Goal: Task Accomplishment & Management: Manage account settings

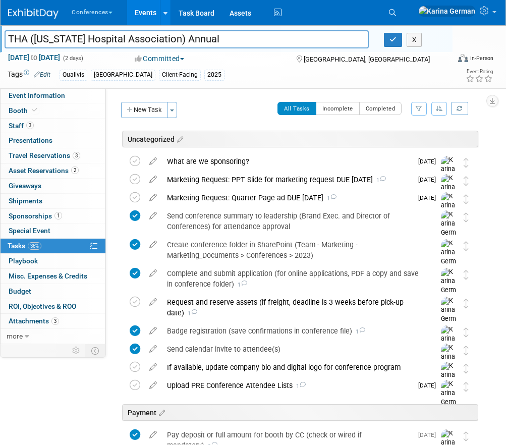
click at [60, 94] on span "Event Information" at bounding box center [37, 95] width 56 height 8
select select "Qualivis"
select select "Client-facing"
select select "Karina"
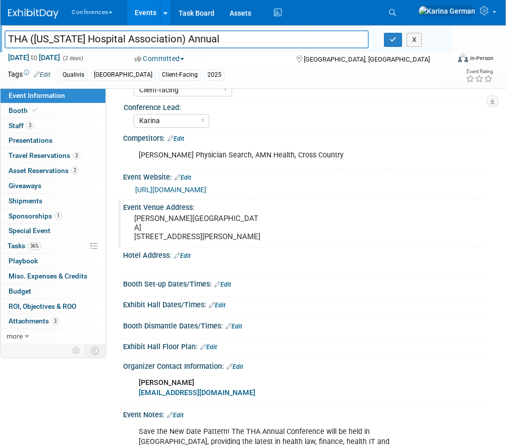
scroll to position [62, 0]
click at [178, 224] on pre "La Cantera Resort and Spa 16641 La Cantera Pkwy San Antonio, TX 78256" at bounding box center [198, 226] width 129 height 27
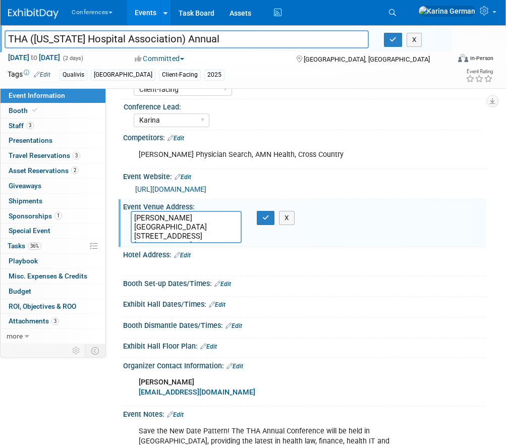
drag, startPoint x: 135, startPoint y: 217, endPoint x: 250, endPoint y: 217, distance: 114.9
click at [250, 219] on div "La Cantera Resort and Spa 16641 La Cantera Pkwy San Antonio, TX 78256 X" at bounding box center [198, 227] width 151 height 32
click at [269, 217] on button "button" at bounding box center [266, 218] width 18 height 14
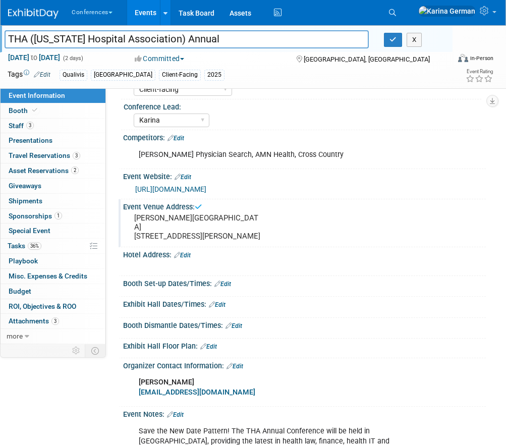
click at [153, 12] on link "Events" at bounding box center [145, 12] width 37 height 25
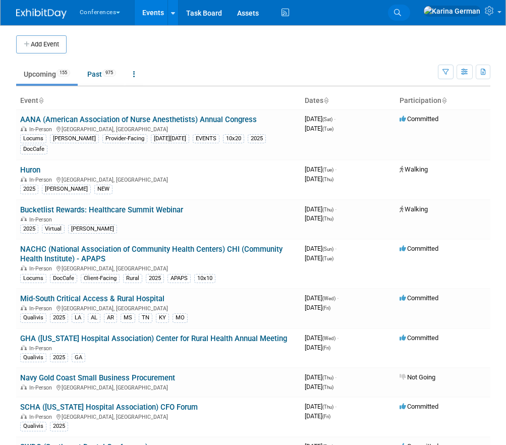
click at [410, 11] on link "Search" at bounding box center [399, 13] width 22 height 16
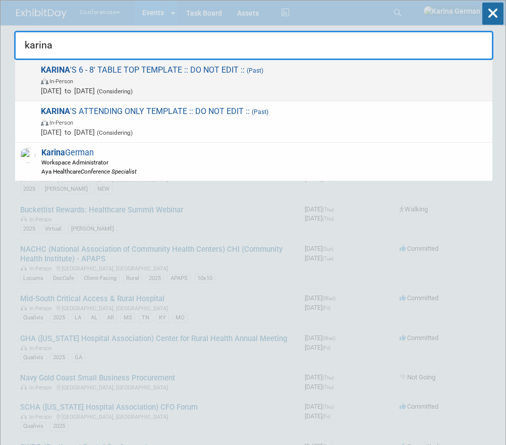
type input "karina"
click at [175, 82] on span "In-Person" at bounding box center [264, 81] width 446 height 10
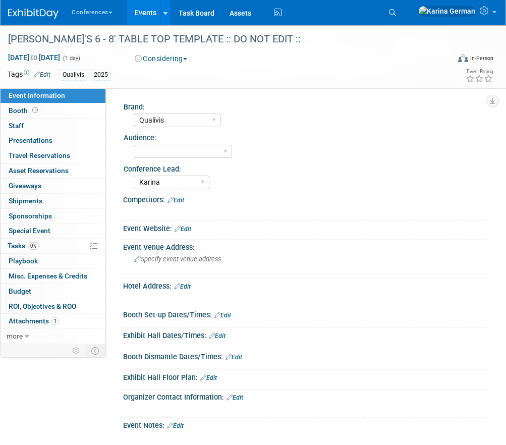
select select "Qualivis"
select select "Karina"
click at [34, 339] on link "more" at bounding box center [53, 336] width 105 height 15
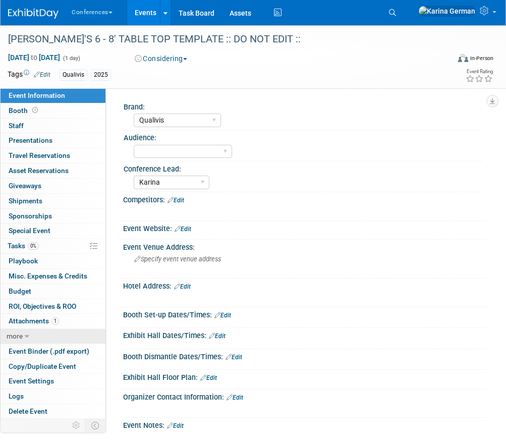
scroll to position [74, 0]
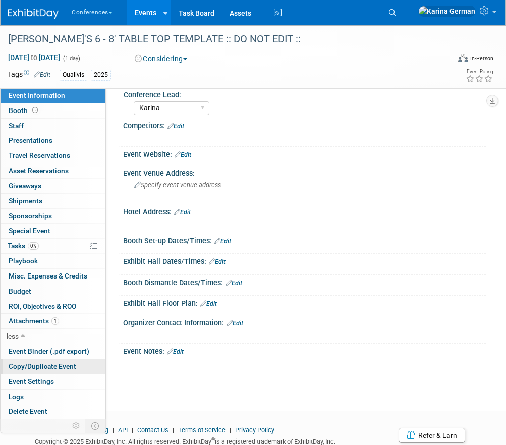
click at [43, 370] on span "Copy/Duplicate Event" at bounding box center [43, 366] width 68 height 8
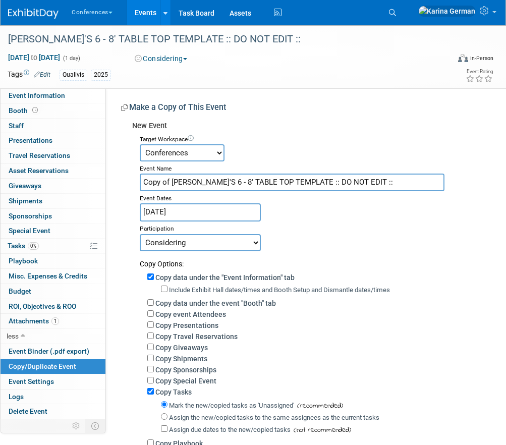
click at [241, 185] on input "Copy of KARINA'S 6 - 8' TABLE TOP TEMPLATE :: DO NOT EDIT ::" at bounding box center [292, 182] width 304 height 18
drag, startPoint x: 347, startPoint y: 185, endPoint x: 261, endPoint y: 181, distance: 85.8
click at [261, 181] on input "THA (Texas Hospital Association) Emerging Leaders Forum" at bounding box center [292, 182] width 304 height 18
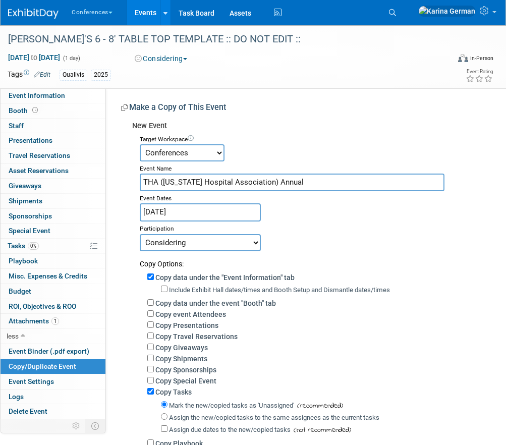
type input "THA ([US_STATE] Hospital Association) Annual"
click at [196, 218] on body "Conferences Explore: My Workspaces 2 Go to Workspace: Conferences Marketing Req…" at bounding box center [253, 222] width 506 height 445
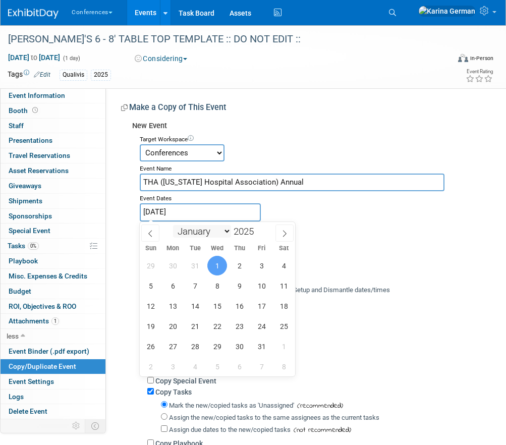
click at [207, 232] on select "January February March April May June July August September October November De…" at bounding box center [202, 231] width 58 height 13
select select "8"
click at [259, 228] on span at bounding box center [257, 228] width 7 height 6
type input "2026"
click at [193, 327] on span "22" at bounding box center [195, 326] width 20 height 20
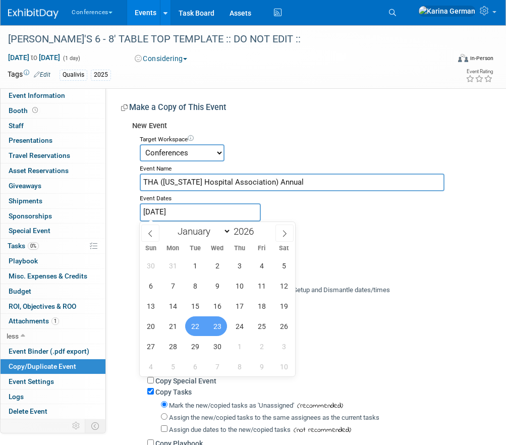
click at [219, 327] on span "23" at bounding box center [217, 326] width 20 height 20
type input "Sep 22, 2026 to Sep 23, 2026"
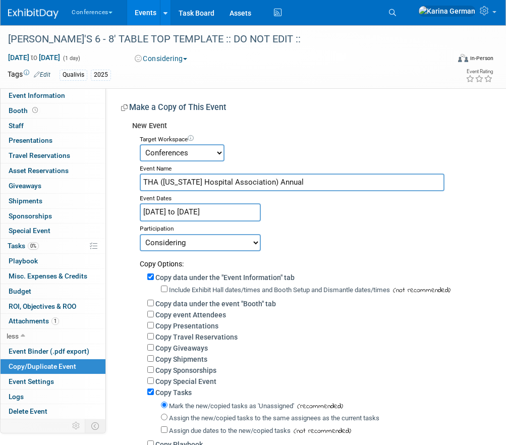
click at [200, 247] on select "Committed Considering Not Going Walking Sponsorship Canceled Waitlisted In Prog…" at bounding box center [200, 242] width 121 height 17
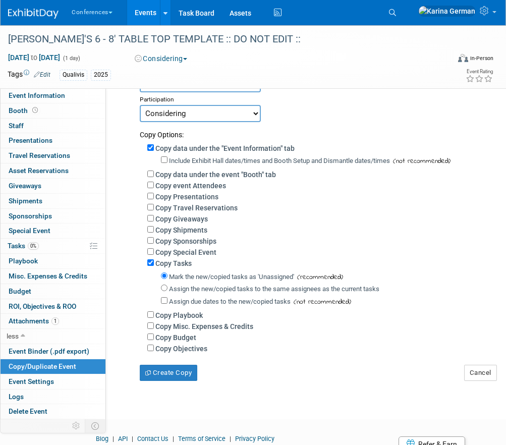
scroll to position [130, 0]
click at [202, 288] on label "Assign the new/copied tasks to the same assignees as the current tasks" at bounding box center [274, 288] width 210 height 8
click at [167, 288] on input "Assign the new/copied tasks to the same assignees as the current tasks" at bounding box center [164, 287] width 7 height 7
radio input "true"
click at [181, 339] on label "Copy Budget" at bounding box center [175, 337] width 41 height 8
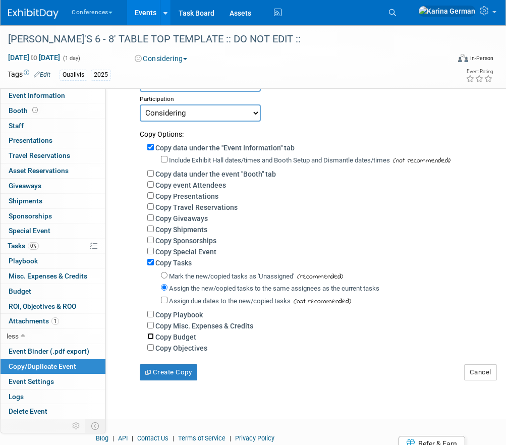
click at [154, 339] on input "Copy Budget" at bounding box center [150, 336] width 7 height 7
checkbox input "true"
click at [188, 377] on button "Create Copy" at bounding box center [168, 372] width 57 height 16
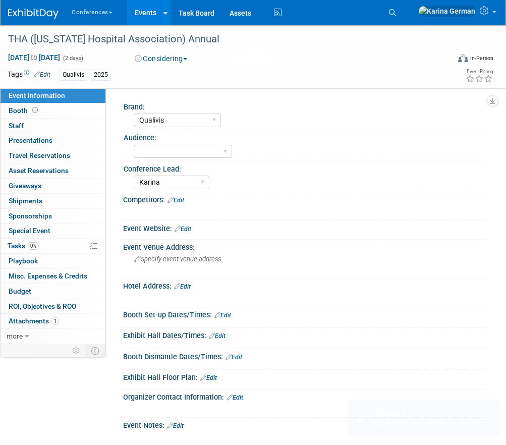
select select "Qualivis"
select select "Karina"
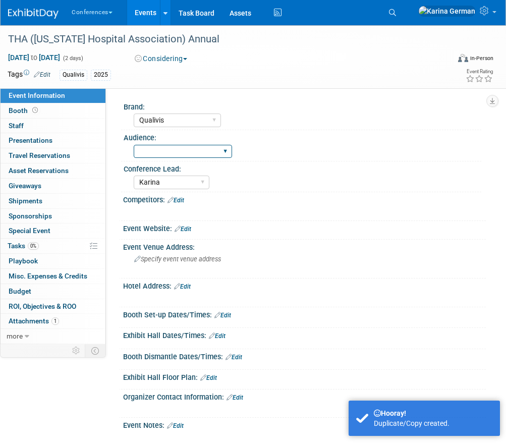
click at [182, 151] on select "Client-facing Clinician/Provider-facing Both N/a" at bounding box center [183, 152] width 98 height 14
select select "Client-facing"
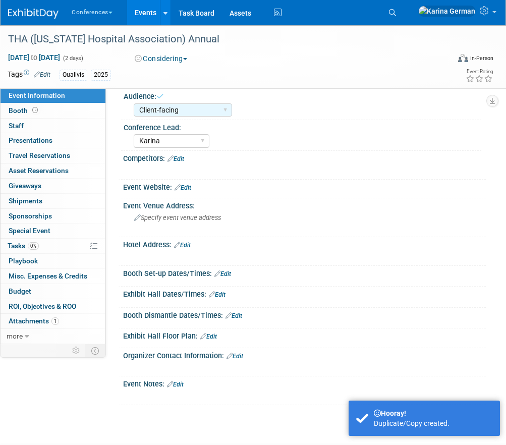
scroll to position [42, 0]
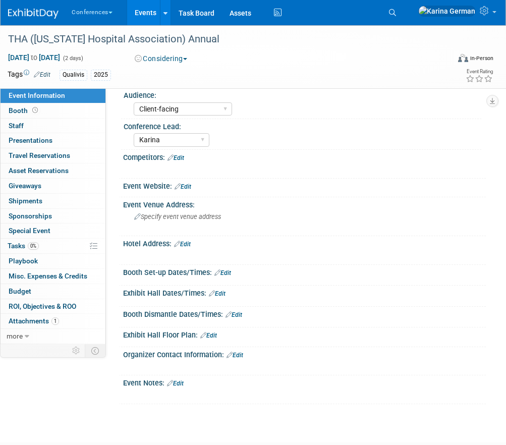
click at [50, 75] on link "Edit" at bounding box center [42, 74] width 17 height 7
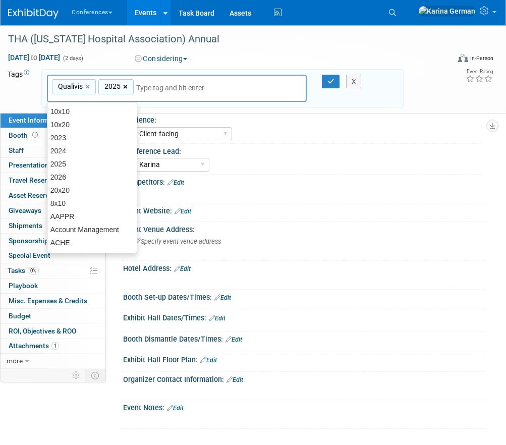
click at [127, 87] on link "×" at bounding box center [126, 87] width 7 height 12
type input "Qualivis"
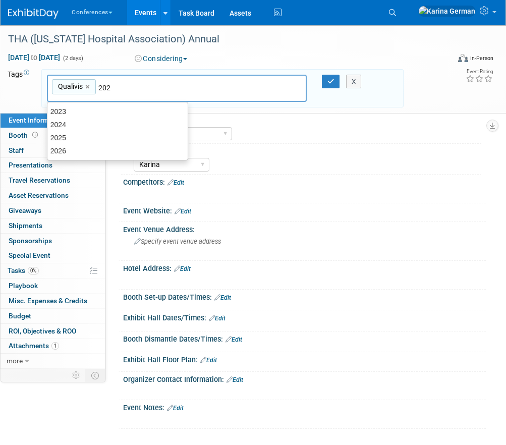
type input "2026"
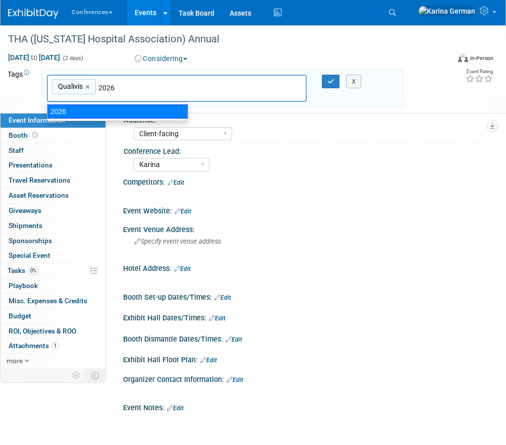
click at [121, 110] on div "2026" at bounding box center [117, 111] width 141 height 14
type input "Qualivis, 2026"
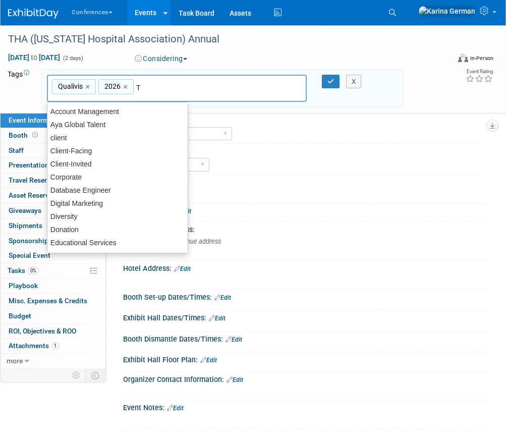
type input "[GEOGRAPHIC_DATA]"
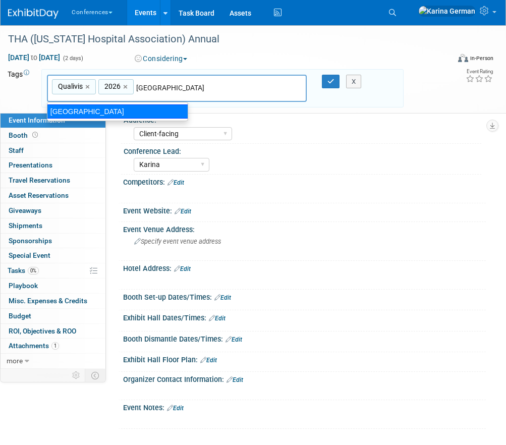
click at [145, 109] on div "[GEOGRAPHIC_DATA]" at bounding box center [117, 111] width 141 height 14
type input "Qualivis, 2026, TX"
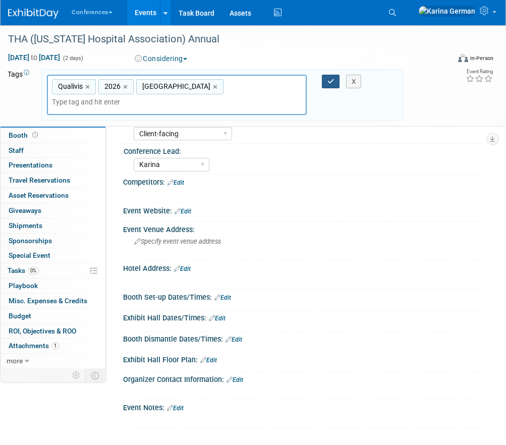
click at [329, 85] on button "button" at bounding box center [331, 82] width 18 height 14
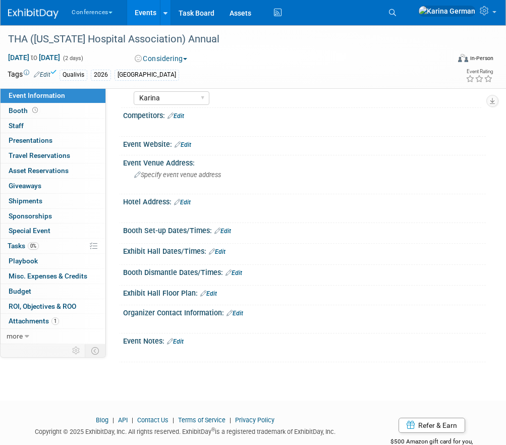
scroll to position [85, 0]
click at [187, 202] on link "Edit" at bounding box center [182, 201] width 17 height 7
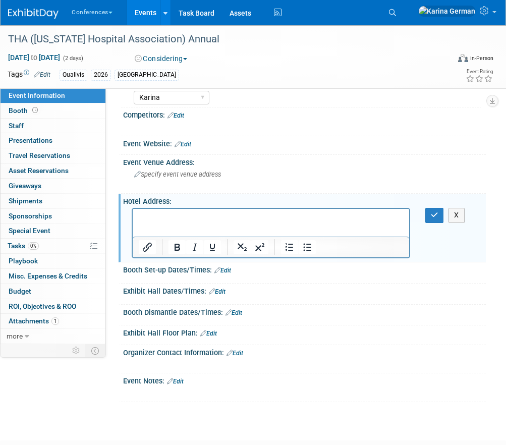
scroll to position [0, 0]
click at [187, 180] on div "Specify event venue address" at bounding box center [199, 177] width 136 height 23
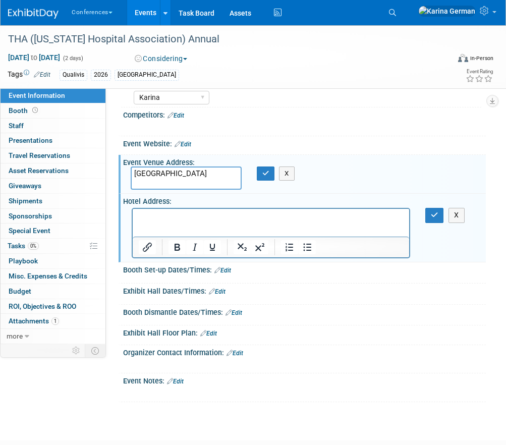
paste textarea "1300 Houston St, Fort Worth, TX 76102"
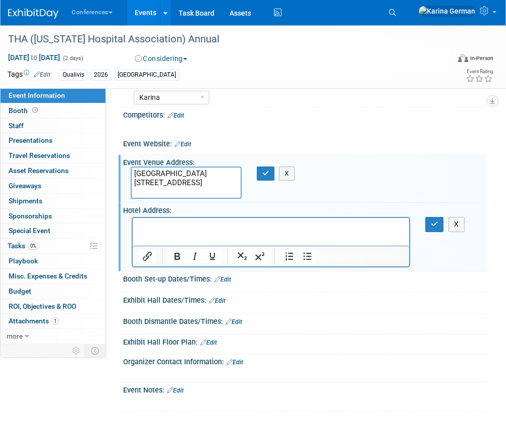
click at [195, 181] on textarea "Omni Fort Worth Hotel 1300 Houston St, Fort Worth, TX 76102" at bounding box center [186, 182] width 111 height 32
type textarea "Omni Fort Worth Hotel 1300 Houston St, Fort Worth, TX 76102"
click at [264, 176] on icon "button" at bounding box center [265, 173] width 7 height 7
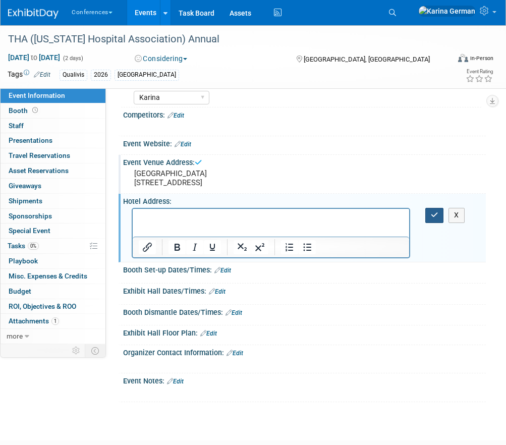
click at [437, 218] on icon "button" at bounding box center [435, 214] width 8 height 7
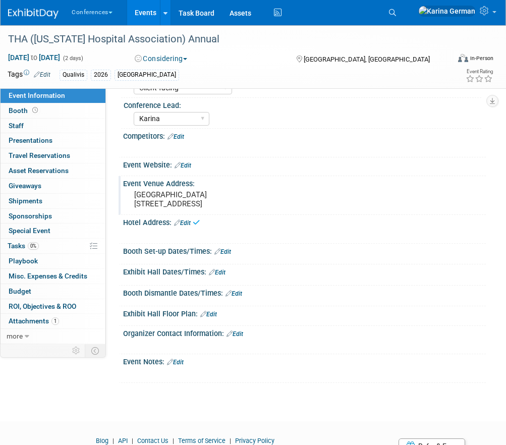
scroll to position [57, 0]
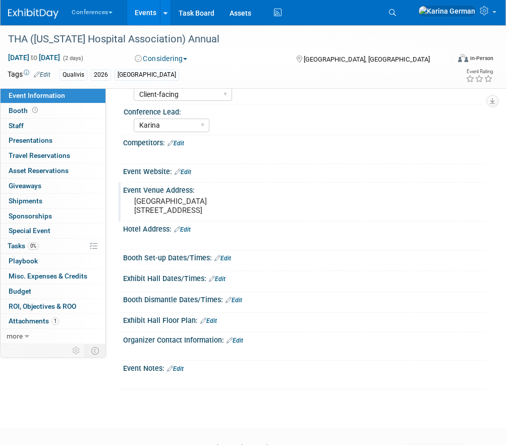
click at [183, 146] on link "Edit" at bounding box center [175, 143] width 17 height 7
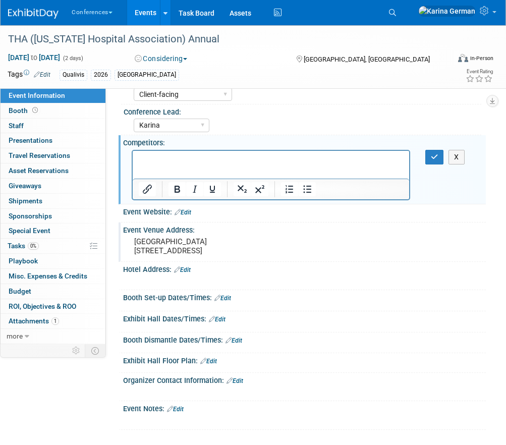
scroll to position [0, 0]
click at [431, 154] on icon "button" at bounding box center [435, 156] width 8 height 7
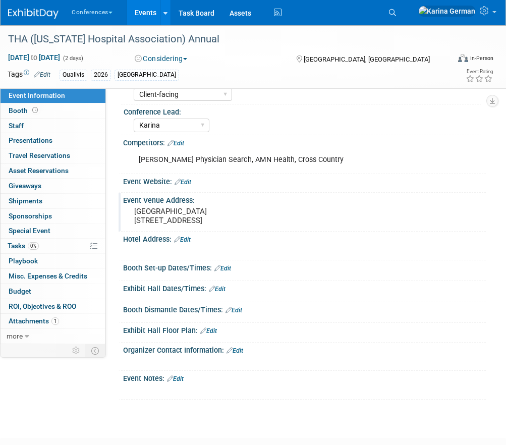
click at [187, 181] on link "Edit" at bounding box center [182, 181] width 17 height 7
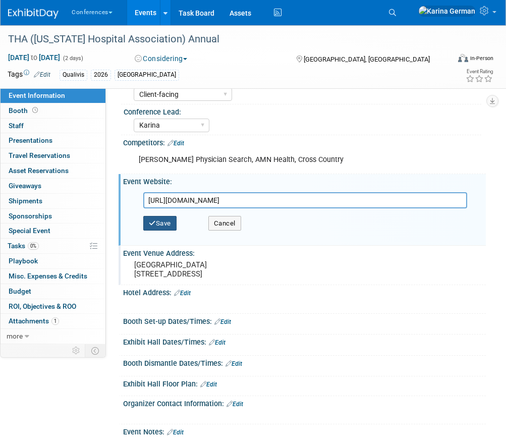
type input "[URL][DOMAIN_NAME]"
click at [157, 220] on button "Save" at bounding box center [159, 223] width 33 height 15
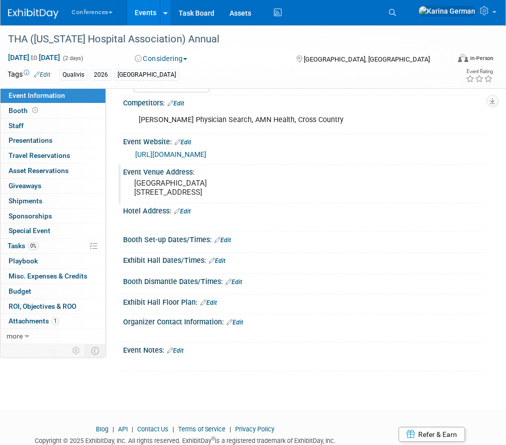
scroll to position [98, 0]
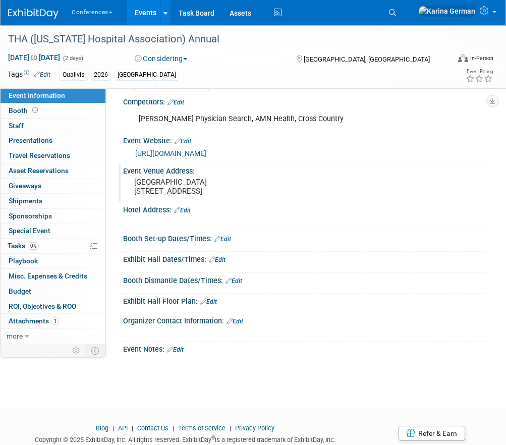
click at [237, 325] on link "Edit" at bounding box center [234, 321] width 17 height 7
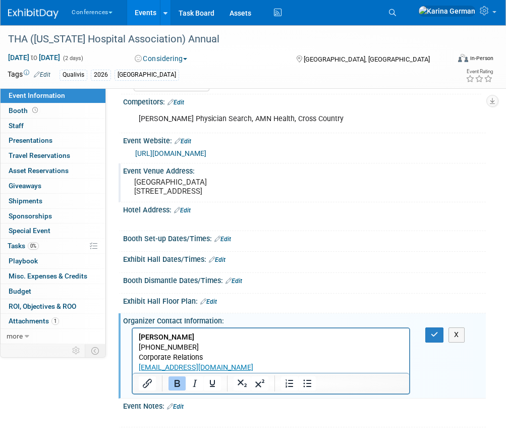
scroll to position [133, 0]
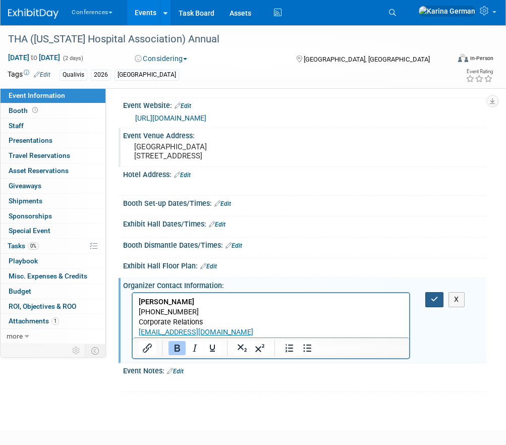
click at [438, 306] on button "button" at bounding box center [434, 299] width 19 height 15
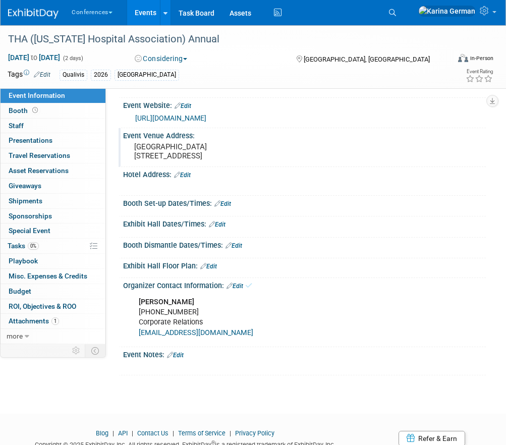
click at [431, 307] on div "Jeff Bell 210-837-2147 Corporate Relations jbell@tha.org X" at bounding box center [304, 316] width 362 height 54
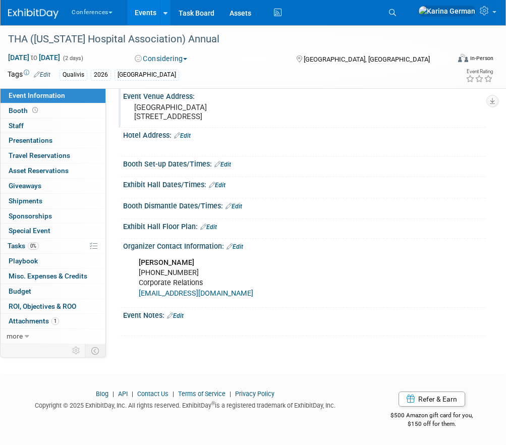
scroll to position [181, 0]
click at [181, 316] on link "Edit" at bounding box center [175, 315] width 17 height 7
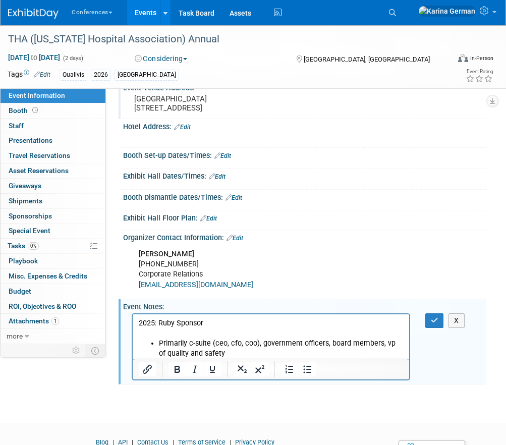
scroll to position [0, 0]
click at [160, 343] on li "Primarily c-suite (ceo, cfo, coo), government officers, board members, vp of qu…" at bounding box center [281, 348] width 244 height 20
click at [176, 323] on p "2025: Ruby Sponsor" at bounding box center [271, 323] width 265 height 10
click at [253, 324] on p "2025: Ruby Market Vendor Sponsor" at bounding box center [271, 323] width 265 height 10
click at [154, 322] on p "2025: Ruby Market Vendor $10,000" at bounding box center [271, 323] width 265 height 10
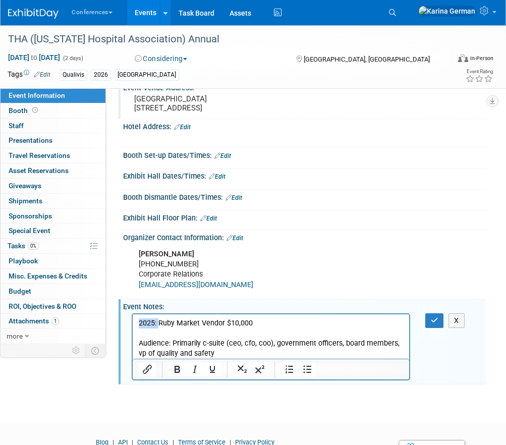
drag, startPoint x: 158, startPoint y: 323, endPoint x: 133, endPoint y: 323, distance: 25.7
click at [133, 323] on html "2025: Ruby Market Vendor $10,000 Audience: Primarily c-suite (ceo, cfo, coo), g…" at bounding box center [271, 336] width 276 height 44
click at [177, 373] on icon "Bold" at bounding box center [177, 368] width 6 height 7
click at [431, 324] on icon "button" at bounding box center [435, 320] width 8 height 7
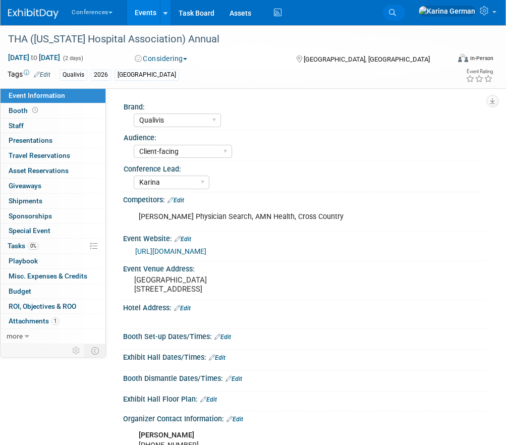
click at [405, 17] on link "Search" at bounding box center [394, 13] width 22 height 16
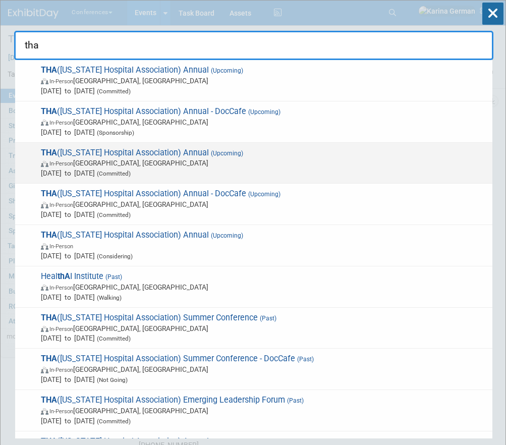
type input "tha"
click at [142, 163] on span "In-Person San Antonio, TX" at bounding box center [264, 163] width 446 height 10
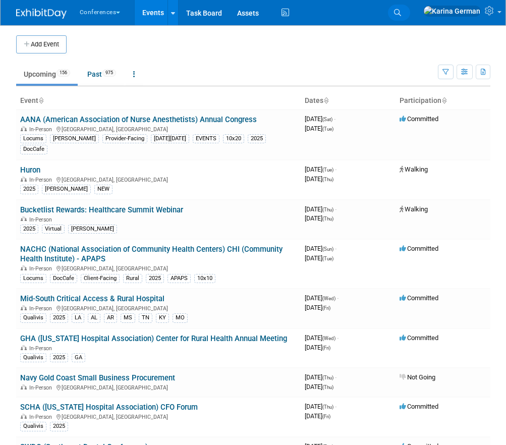
click at [401, 15] on icon at bounding box center [397, 12] width 7 height 7
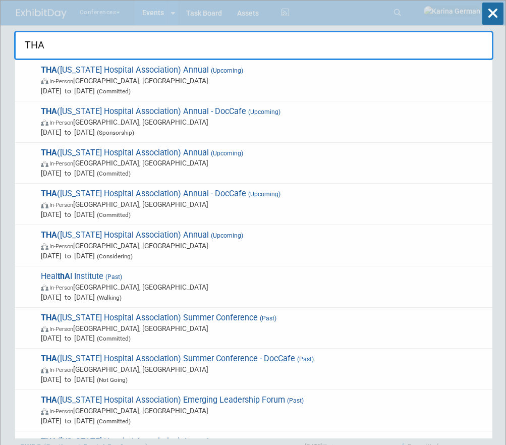
type input "THA"
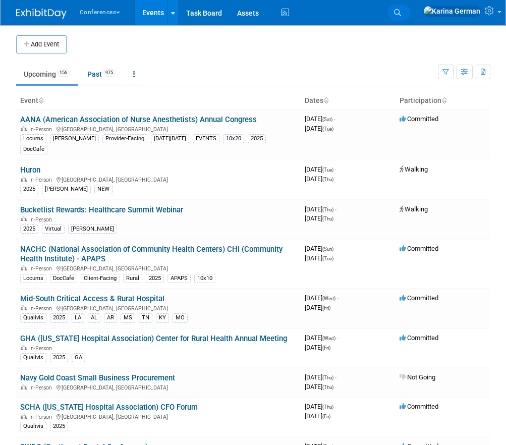
click at [401, 13] on icon at bounding box center [397, 12] width 7 height 7
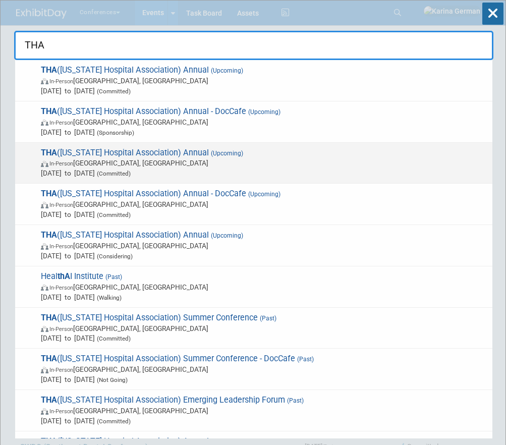
type input "THA"
click at [131, 175] on span "(Committed)" at bounding box center [113, 173] width 36 height 7
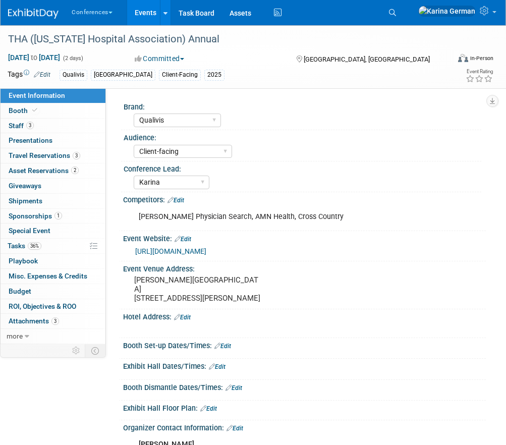
select select "Qualivis"
select select "Client-facing"
select select "Karina"
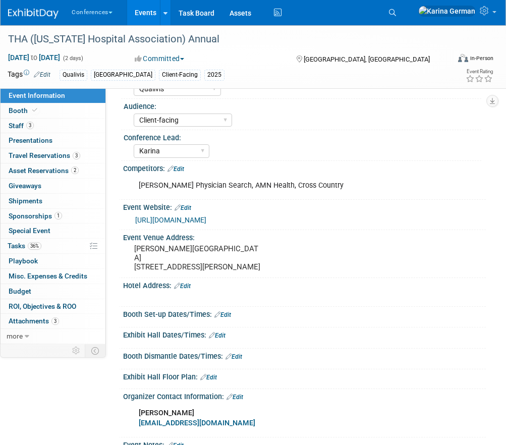
scroll to position [43, 0]
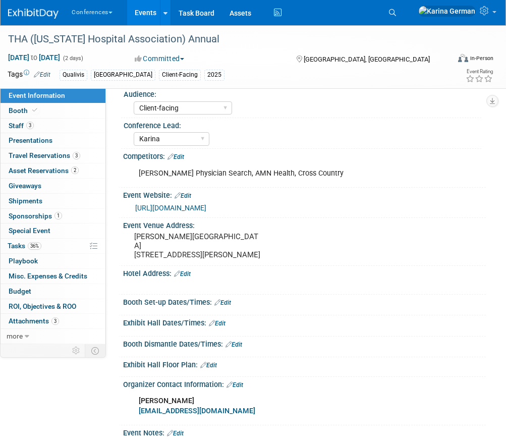
click at [167, 169] on div "[PERSON_NAME] Physician Search, AMN Health, Cross Country" at bounding box center [271, 173] width 278 height 20
click at [180, 174] on div "Jackson Physician Search, AMN Health, Cross Country" at bounding box center [271, 173] width 278 height 20
copy div "Jackson Physician Search, AMN Health, Cross Country"
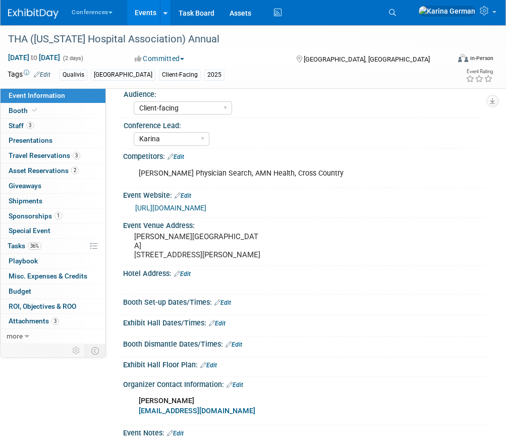
click at [182, 211] on div "https://www.tha.org/events-education/tha-annual-conference/" at bounding box center [306, 208] width 343 height 12
click at [195, 207] on link "https://www.tha.org/events-education/tha-annual-conference/" at bounding box center [170, 208] width 71 height 8
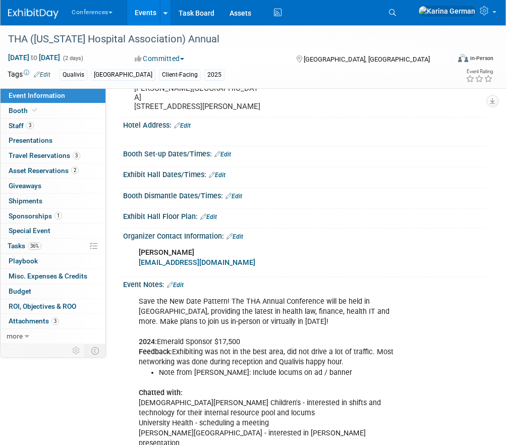
scroll to position [190, 0]
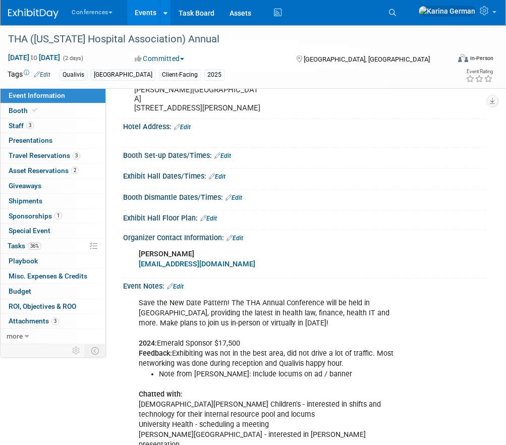
click at [245, 236] on div "Organizer Contact Information: Edit" at bounding box center [304, 236] width 362 height 13
click at [239, 236] on link "Edit" at bounding box center [234, 237] width 17 height 7
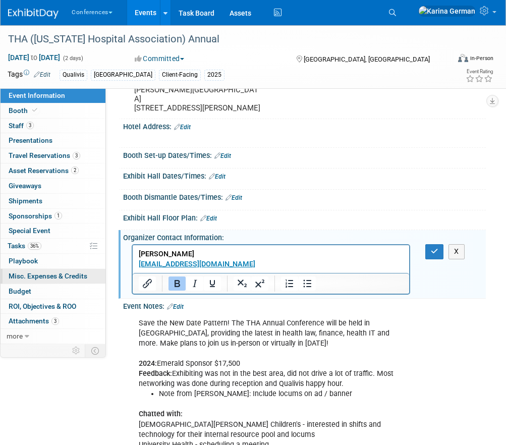
scroll to position [0, 0]
drag, startPoint x: 196, startPoint y: 263, endPoint x: 260, endPoint y: 488, distance: 234.9
click at [133, 245] on html "Vicki Dale vdale@tha.org﻿" at bounding box center [271, 257] width 276 height 24
paste body "Rich Text Area. Press ALT-0 for help."
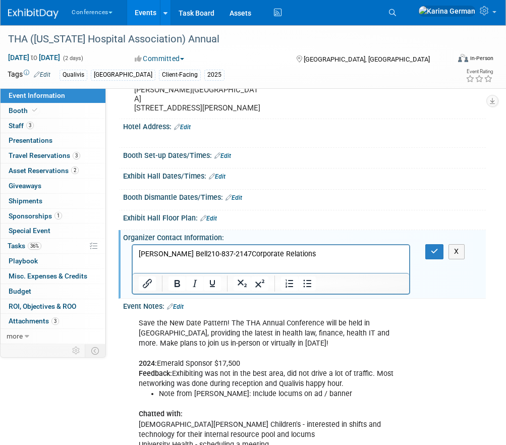
click at [166, 253] on p "Jeff Bell210-837-2147Corporate Relations" at bounding box center [271, 254] width 265 height 10
click at [183, 263] on p "210-837-2147Corporate Relations" at bounding box center [271, 264] width 265 height 10
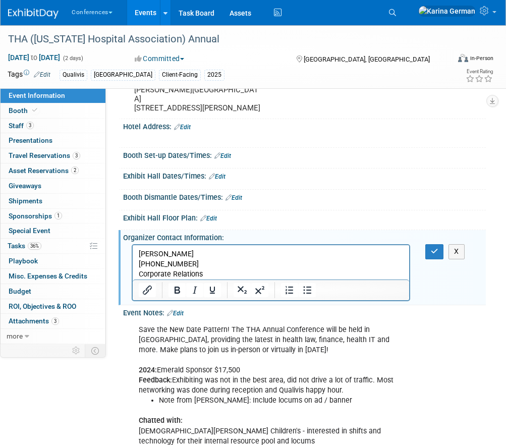
click at [212, 270] on p "Corporate Relations" at bounding box center [271, 274] width 265 height 10
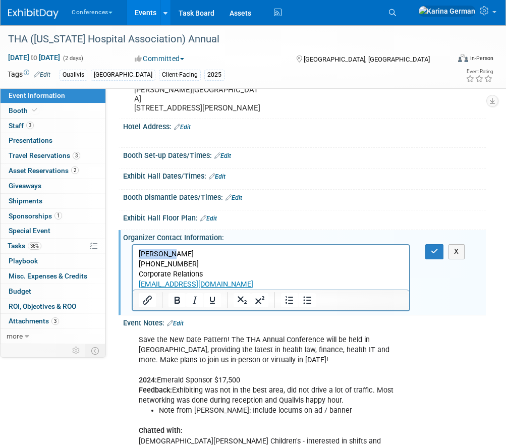
drag, startPoint x: 166, startPoint y: 255, endPoint x: 130, endPoint y: 255, distance: 36.3
click at [133, 255] on html "Jeff Bell 210-837-2147 Corporate Relations jbell@tha.org" at bounding box center [271, 267] width 276 height 44
click at [178, 301] on icon "Bold" at bounding box center [177, 300] width 12 height 12
click at [431, 258] on button "button" at bounding box center [434, 251] width 19 height 15
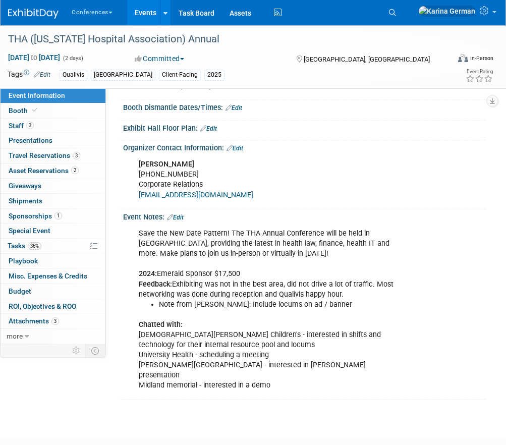
scroll to position [281, 0]
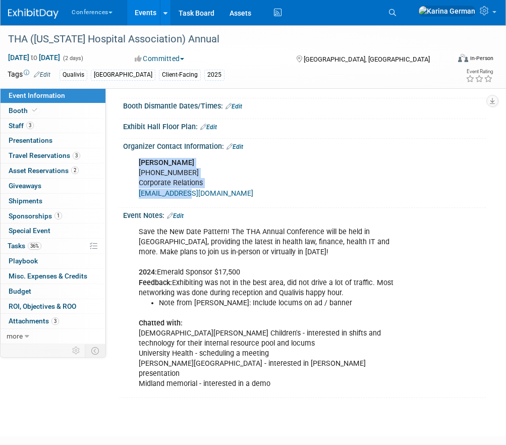
drag, startPoint x: 137, startPoint y: 163, endPoint x: 190, endPoint y: 195, distance: 61.3
click at [190, 196] on div "Jeff Bell 210-837-2147 Corporate Relations jbell@tha.org" at bounding box center [271, 178] width 278 height 50
copy div "Jeff Bell 210-837-2147 Corporate Relations jbell@tha.org"
click at [206, 275] on div "Save the New Date Pattern! The THA Annual Conference will be held in San Antoni…" at bounding box center [271, 308] width 278 height 172
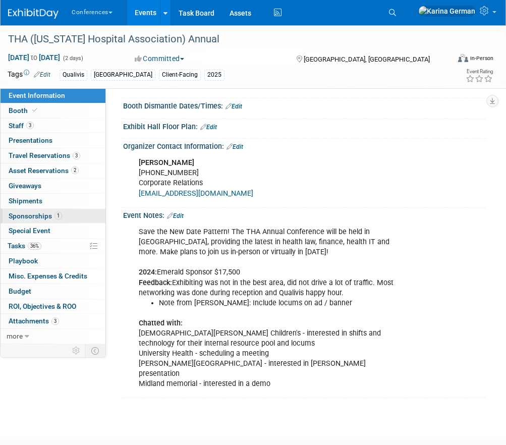
click at [57, 218] on span "1" at bounding box center [58, 216] width 8 height 8
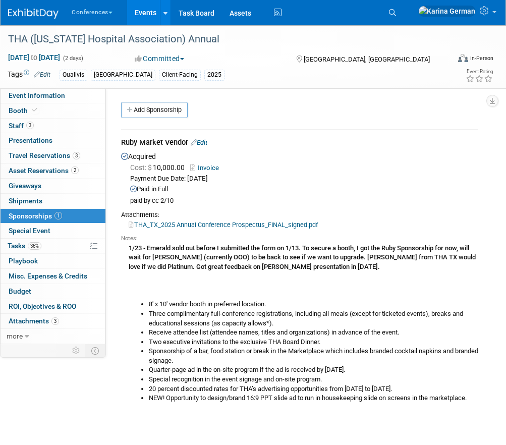
scroll to position [26, 0]
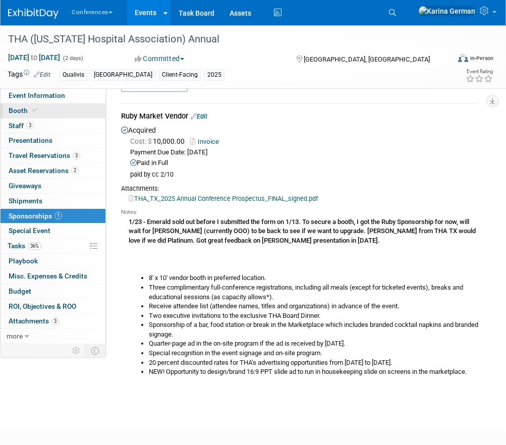
click at [51, 110] on link "Booth" at bounding box center [53, 110] width 105 height 15
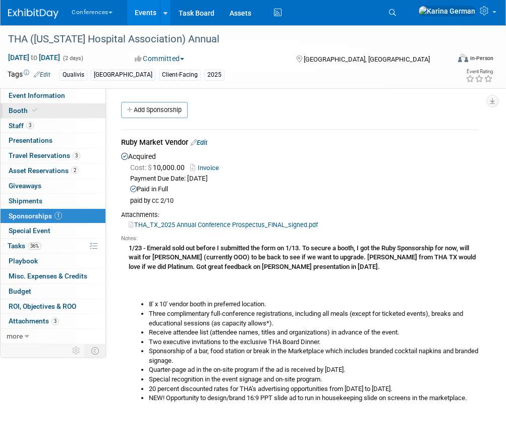
select select "8'x10'"
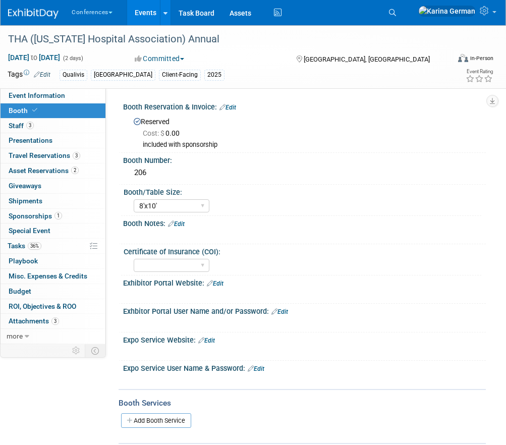
scroll to position [107, 0]
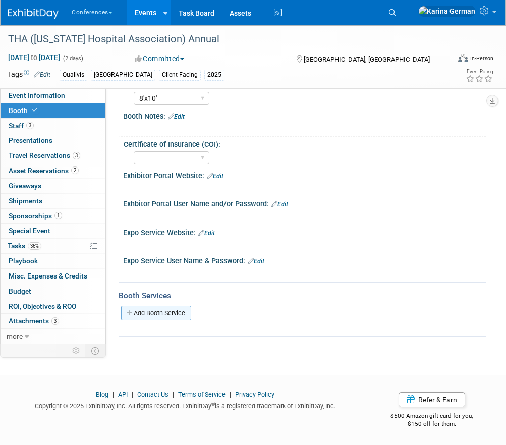
click at [162, 316] on link "Add Booth Service" at bounding box center [156, 312] width 70 height 15
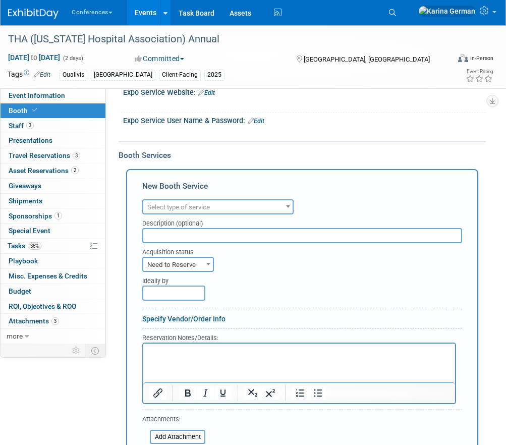
scroll to position [263, 0]
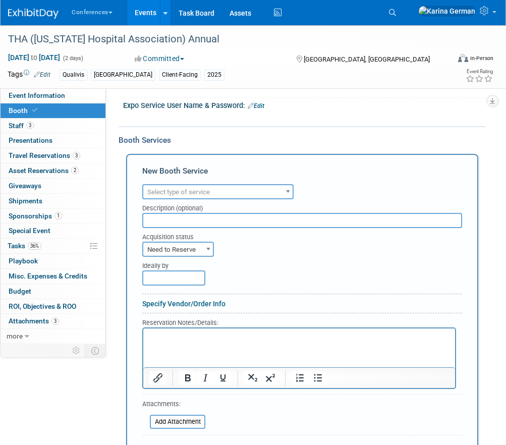
click at [189, 195] on span "Select type of service" at bounding box center [178, 192] width 63 height 8
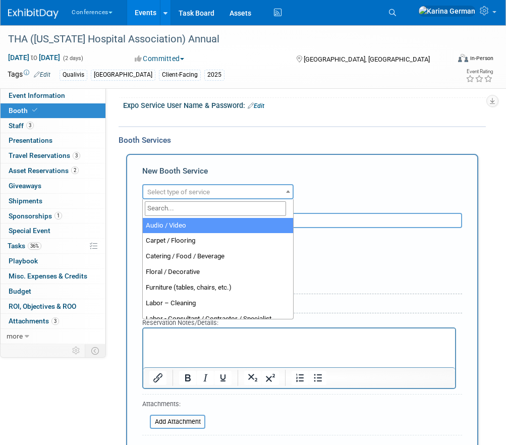
click at [175, 209] on input "search" at bounding box center [215, 208] width 141 height 15
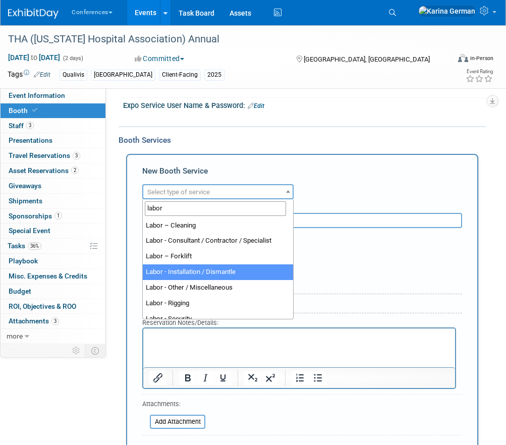
type input "labor"
select select "11"
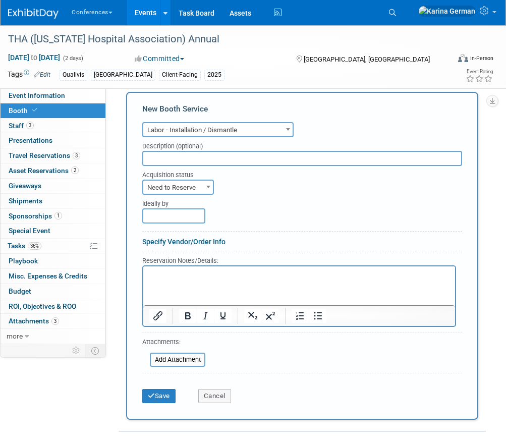
scroll to position [331, 0]
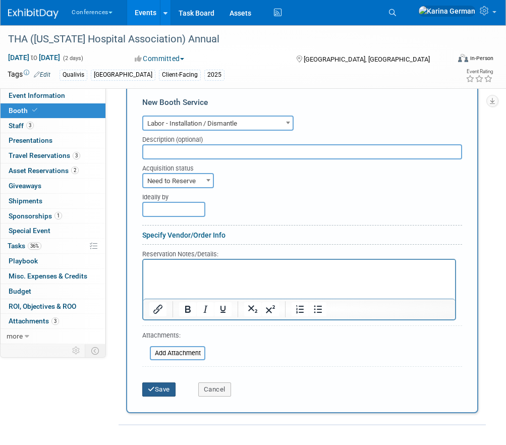
click at [161, 386] on button "Save" at bounding box center [158, 389] width 33 height 14
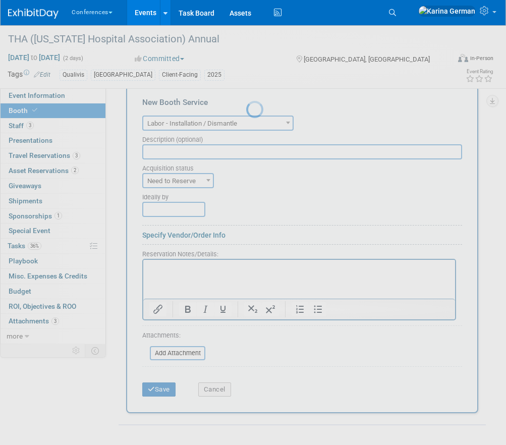
scroll to position [159, 0]
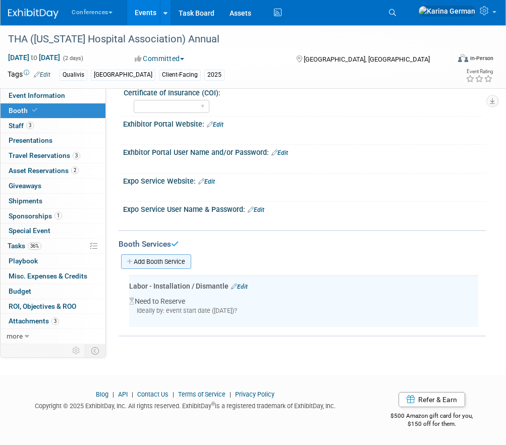
click at [182, 262] on link "Add Booth Service" at bounding box center [156, 261] width 70 height 15
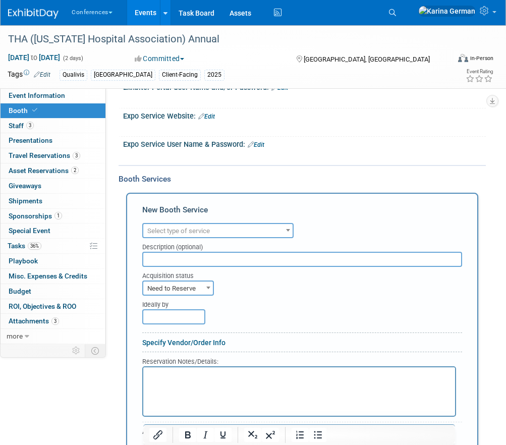
scroll to position [258, 0]
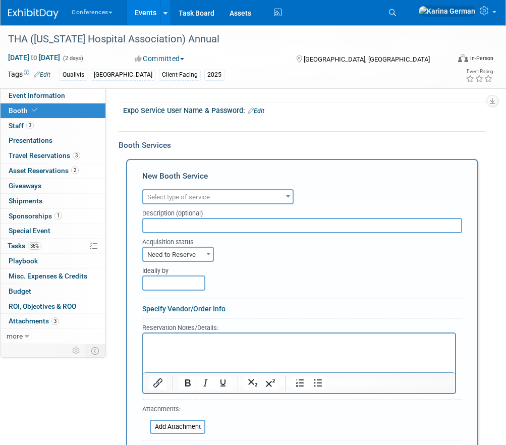
click at [227, 204] on div "Description (optional)" at bounding box center [302, 211] width 320 height 14
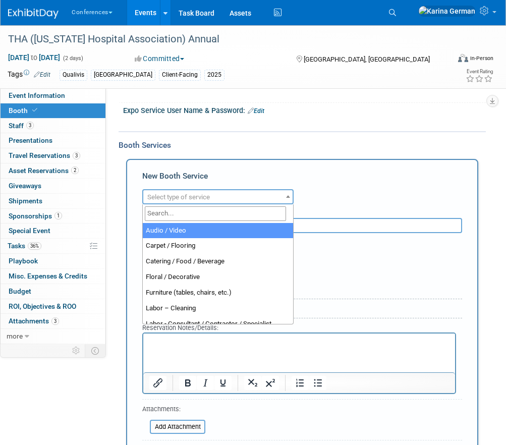
click at [212, 198] on span "Select type of service" at bounding box center [217, 197] width 149 height 14
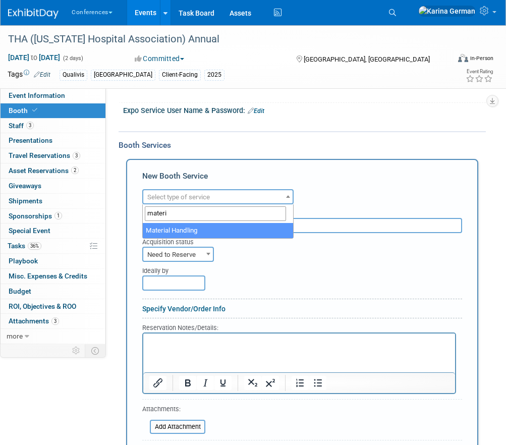
type input "materi"
select select "10"
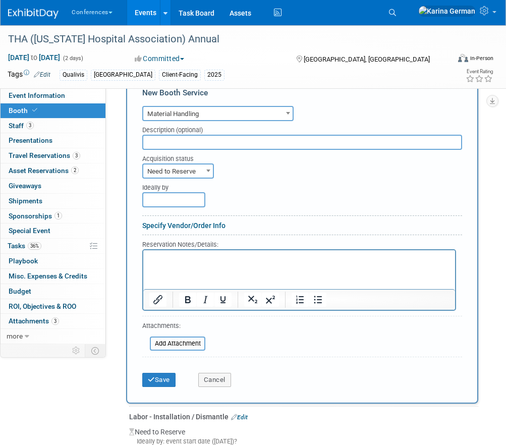
scroll to position [352, 0]
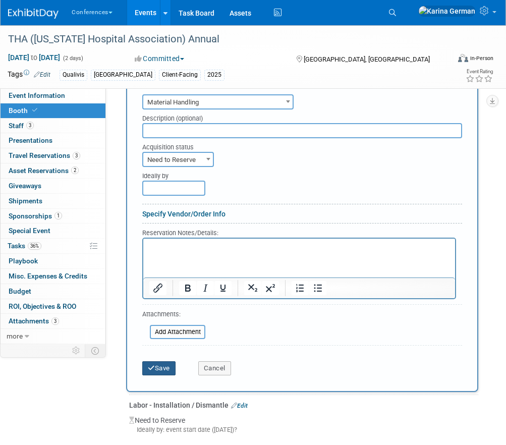
click at [164, 363] on button "Save" at bounding box center [158, 368] width 33 height 14
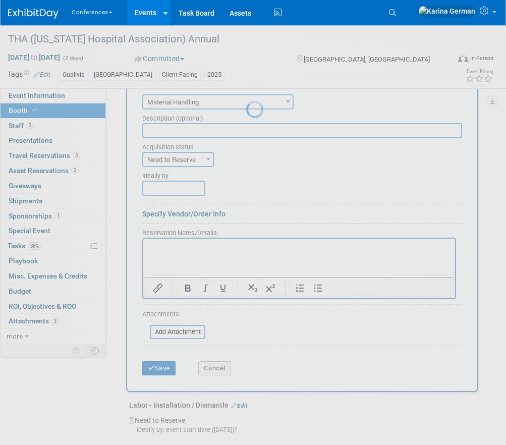
scroll to position [210, 0]
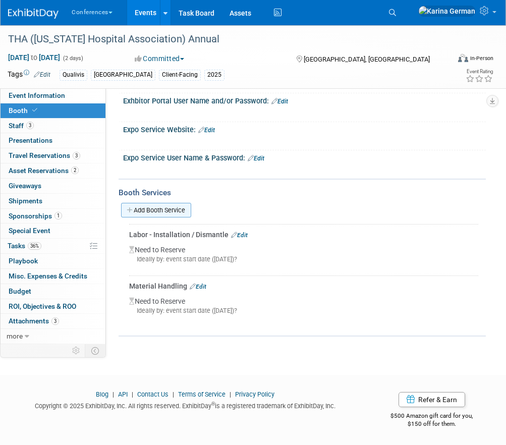
click at [170, 210] on link "Add Booth Service" at bounding box center [156, 210] width 70 height 15
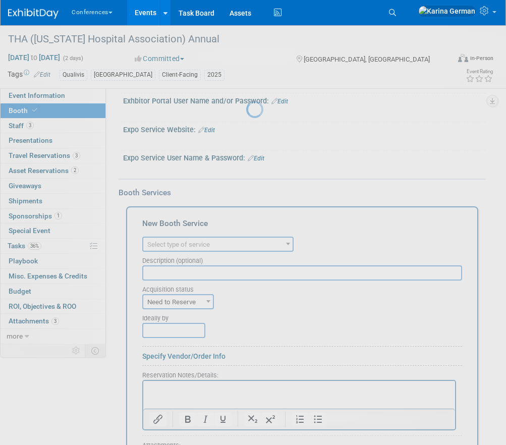
scroll to position [0, 0]
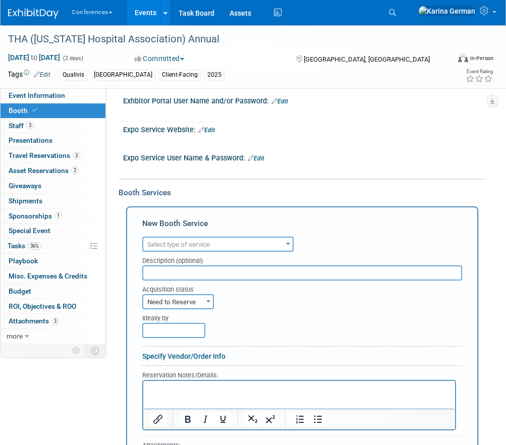
click at [210, 235] on div "Audio / Video Carpet / Flooring Catering / Food / Beverage Floral / Decorative …" at bounding box center [302, 243] width 320 height 18
click at [211, 241] on span "Select type of service" at bounding box center [217, 244] width 149 height 14
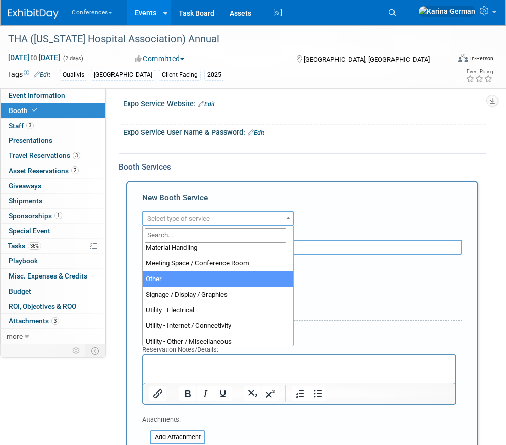
scroll to position [259, 0]
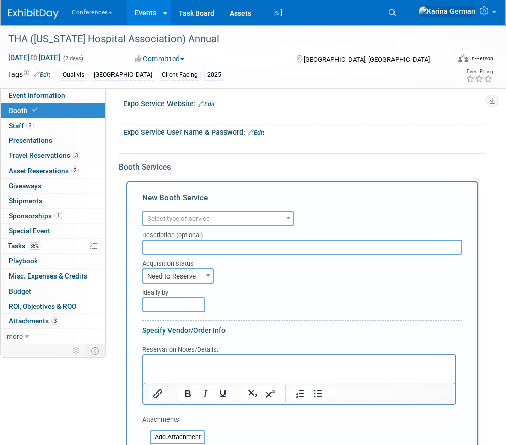
click at [344, 168] on div "Booth Services" at bounding box center [301, 166] width 367 height 11
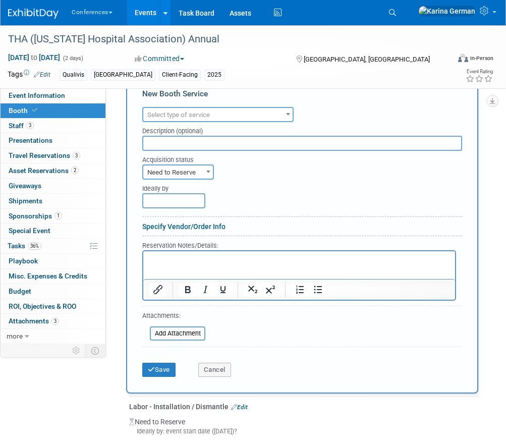
scroll to position [349, 0]
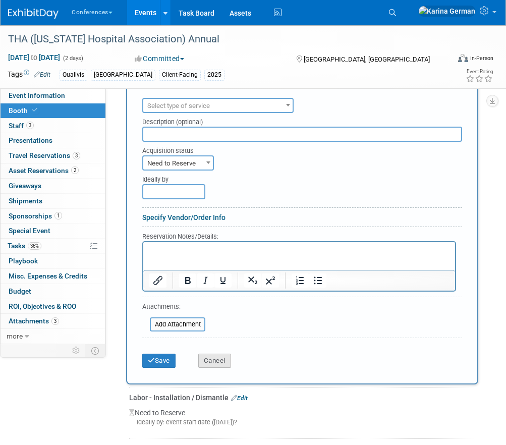
click at [222, 364] on button "Cancel" at bounding box center [214, 360] width 33 height 14
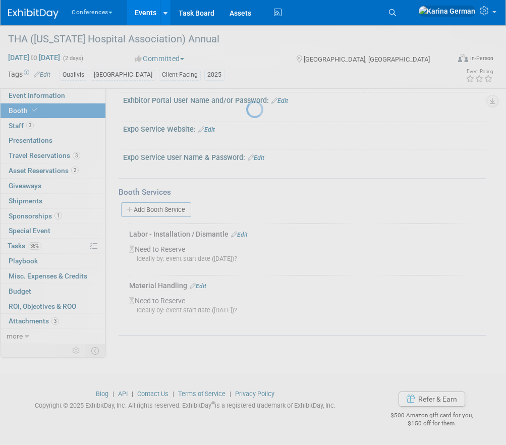
scroll to position [210, 0]
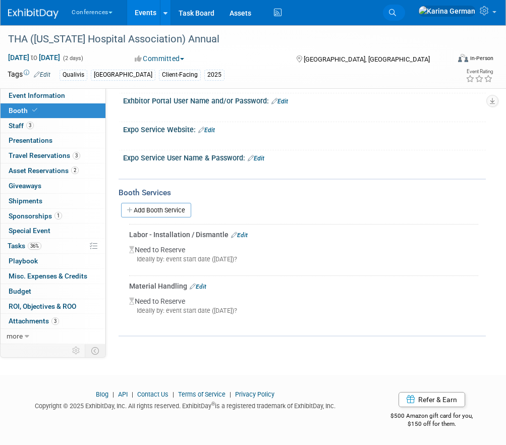
click at [405, 12] on link "Search" at bounding box center [394, 13] width 22 height 16
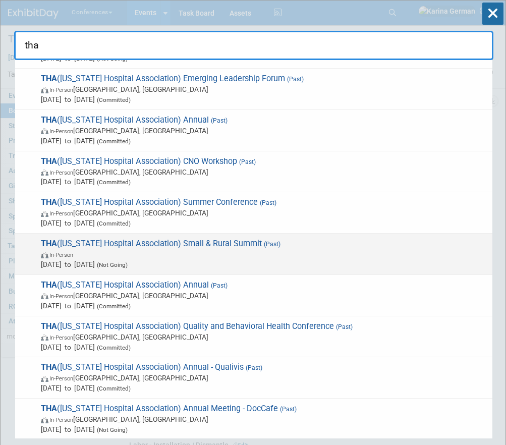
scroll to position [324, 0]
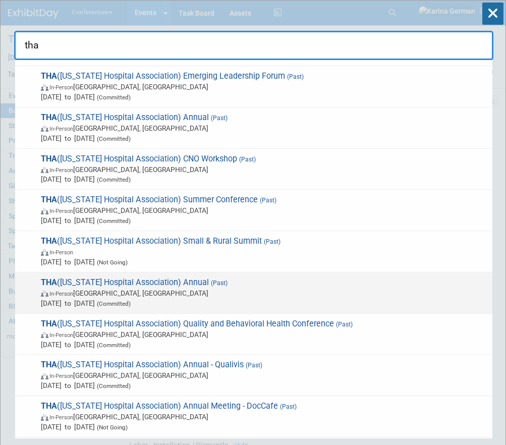
type input "tha"
click at [177, 286] on span "THA (Texas Hospital Association) Annual (Past) In-Person Dallas, TX Feb 15, 202…" at bounding box center [262, 292] width 449 height 31
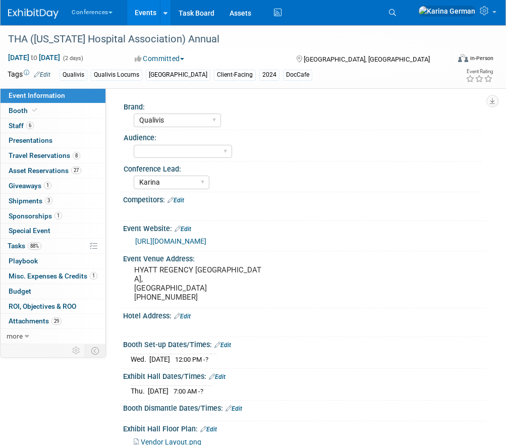
select select "Qualivis"
select select "Karina"
click at [63, 109] on link "Booth" at bounding box center [53, 110] width 105 height 15
select select "8'x20'"
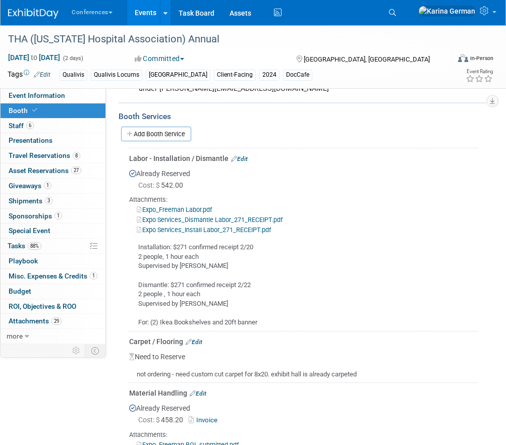
scroll to position [302, 0]
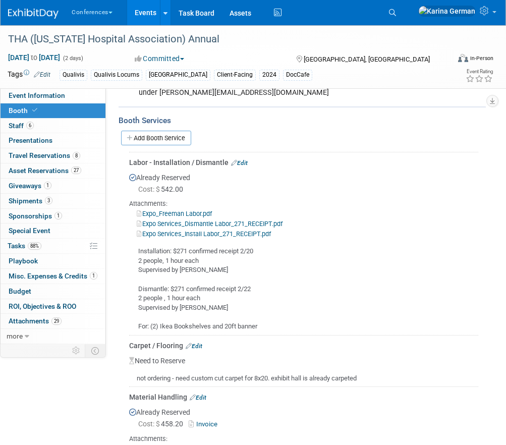
drag, startPoint x: 367, startPoint y: 379, endPoint x: 131, endPoint y: 375, distance: 235.9
click at [131, 375] on div "not ordering - need custom cut carpet for 8x20. exhibit hall is already carpeted" at bounding box center [303, 374] width 349 height 18
copy div "not ordering - need custom cut carpet for 8x20. exhibit hall is already carpeted"
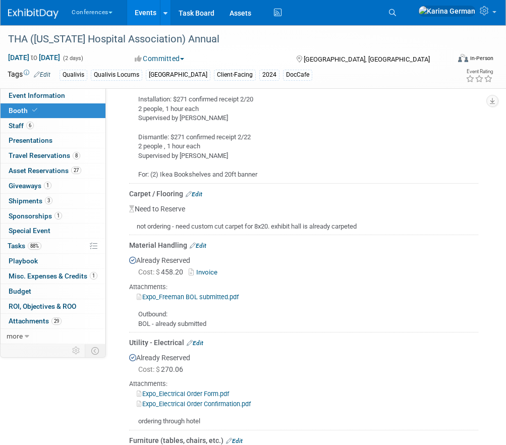
click at [259, 219] on div "not ordering - need custom cut carpet for 8x20. exhibit hall is already carpeted" at bounding box center [303, 223] width 349 height 18
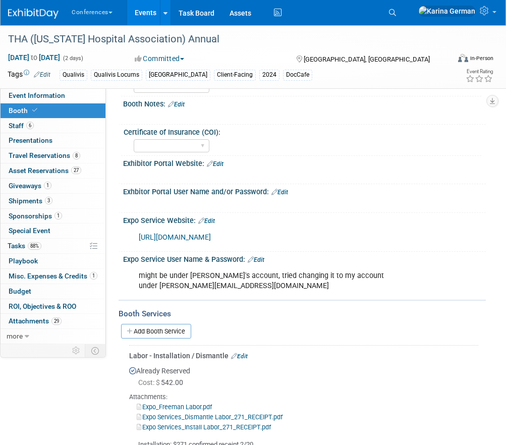
scroll to position [119, 0]
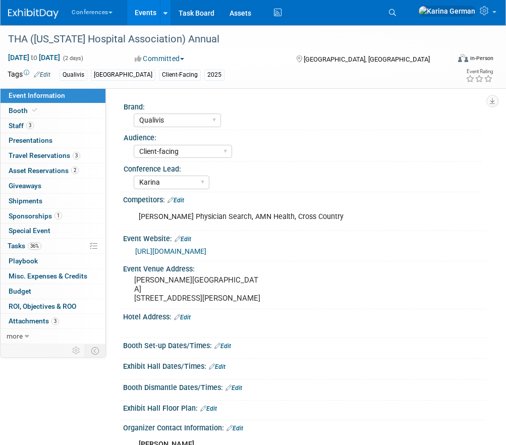
select select "Qualivis"
select select "Client-facing"
select select "Karina"
click at [55, 111] on link "Booth" at bounding box center [53, 110] width 105 height 15
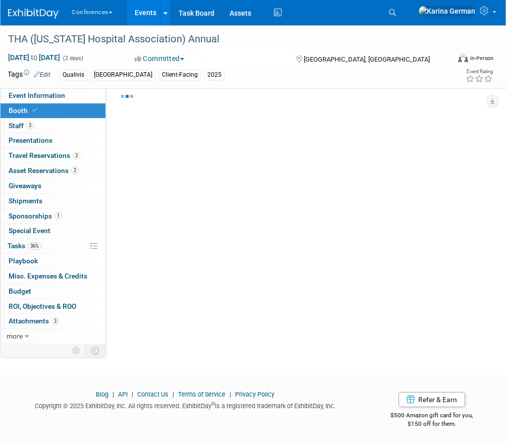
scroll to position [210, 0]
select select "8'x10'"
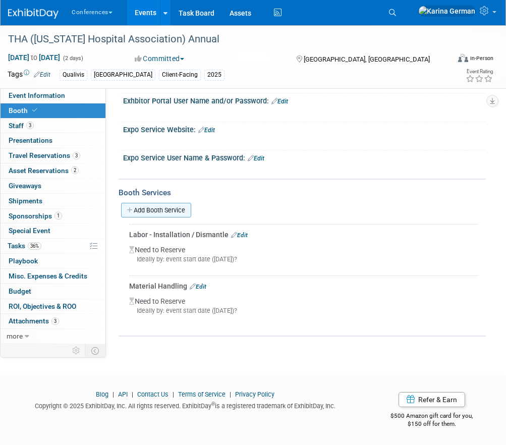
click at [174, 212] on link "Add Booth Service" at bounding box center [156, 210] width 70 height 15
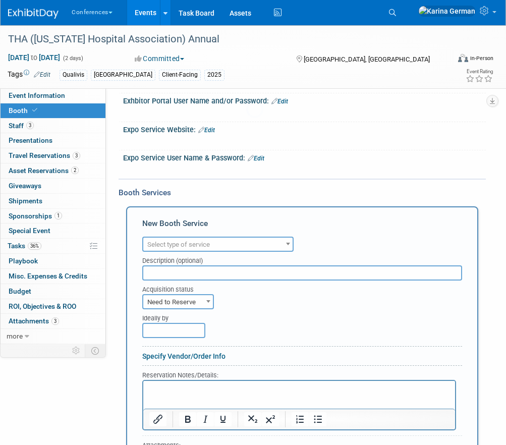
scroll to position [0, 0]
click at [195, 243] on span "Select type of service" at bounding box center [178, 244] width 63 height 8
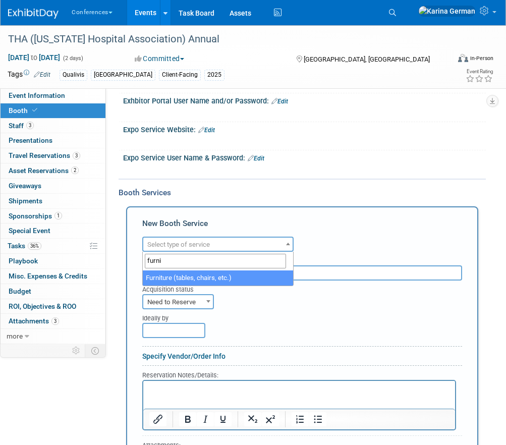
type input "furni"
select select "6"
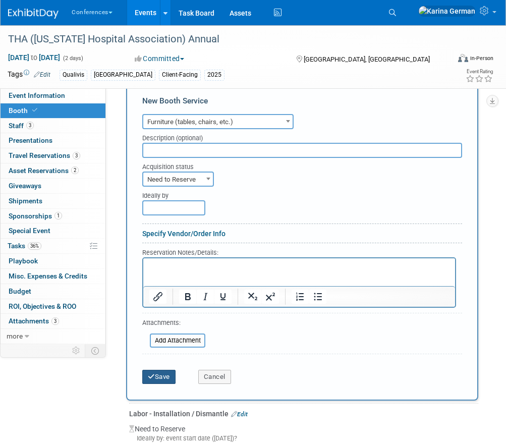
click at [159, 376] on button "Save" at bounding box center [158, 377] width 33 height 14
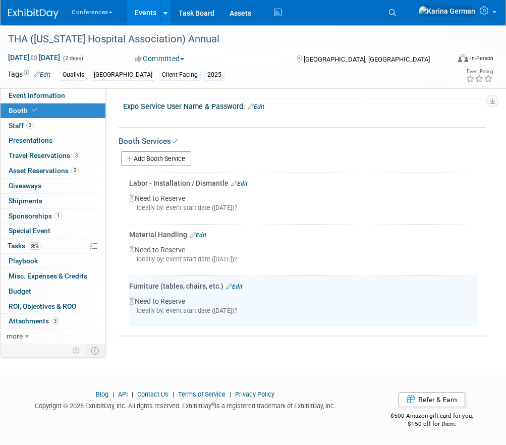
scroll to position [255, 0]
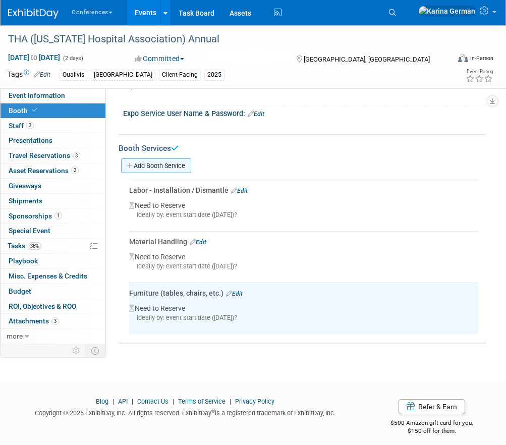
click at [169, 165] on link "Add Booth Service" at bounding box center [156, 165] width 70 height 15
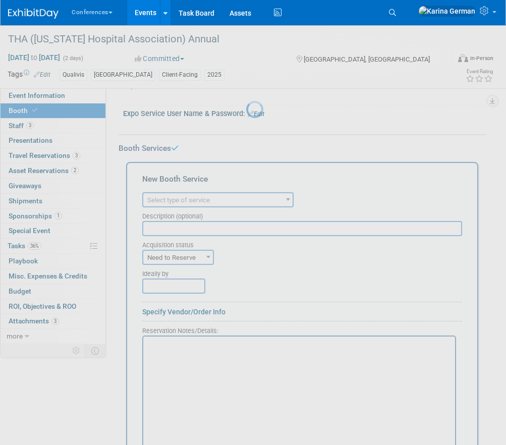
scroll to position [0, 0]
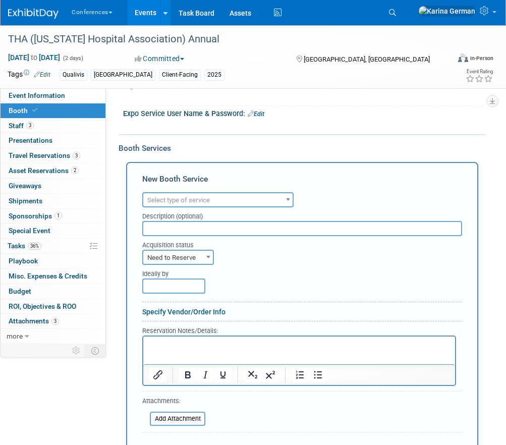
click at [183, 336] on html at bounding box center [299, 343] width 312 height 14
click at [185, 201] on span "Select type of service" at bounding box center [178, 200] width 63 height 8
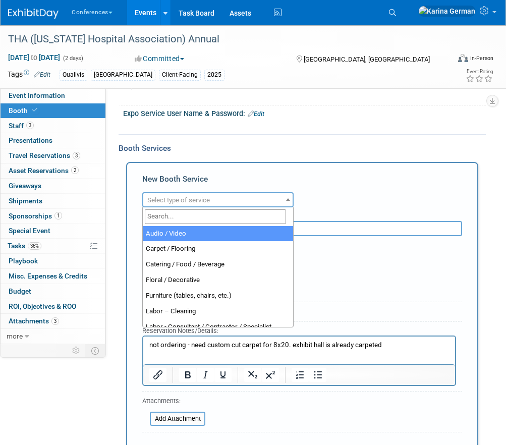
click at [183, 214] on input "search" at bounding box center [215, 216] width 141 height 15
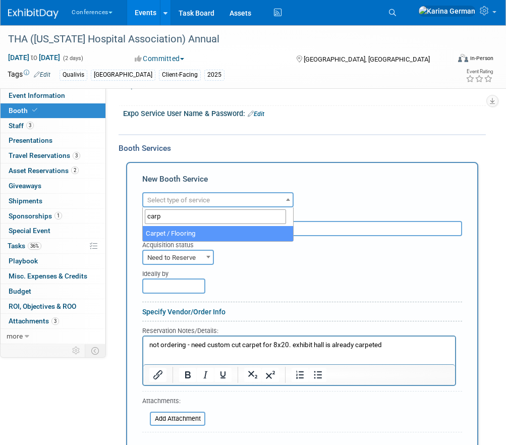
type input "carp"
select select "4"
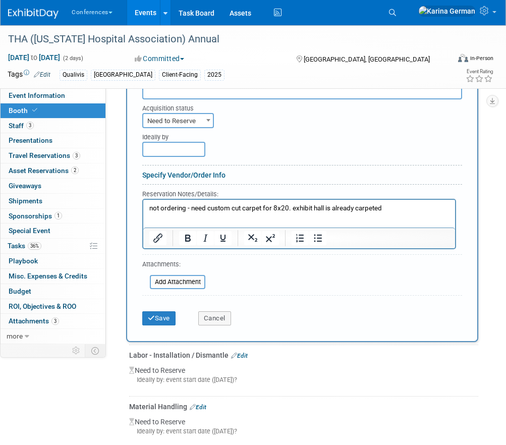
scroll to position [397, 0]
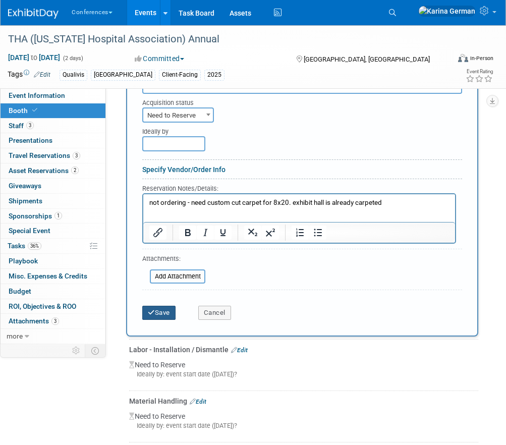
click at [168, 316] on button "Save" at bounding box center [158, 312] width 33 height 14
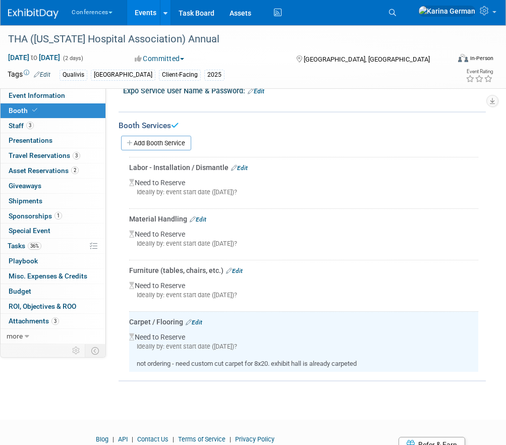
scroll to position [259, 0]
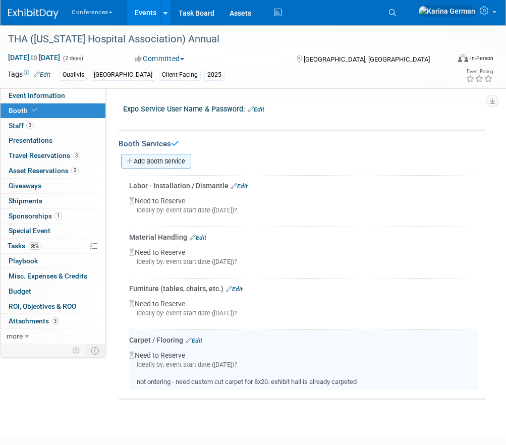
click at [170, 164] on link "Add Booth Service" at bounding box center [156, 161] width 70 height 15
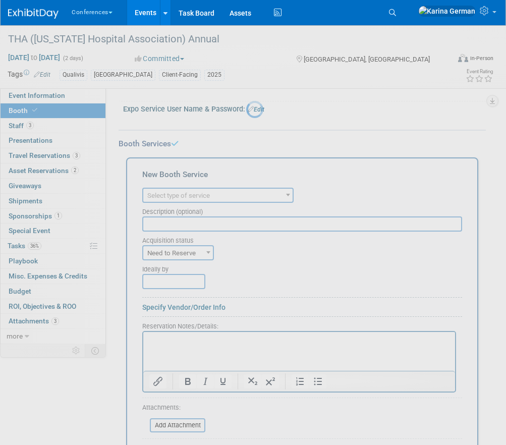
scroll to position [0, 0]
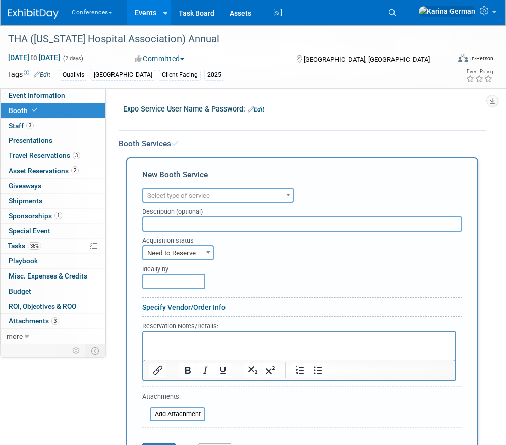
click at [198, 192] on span "Select type of service" at bounding box center [178, 196] width 63 height 8
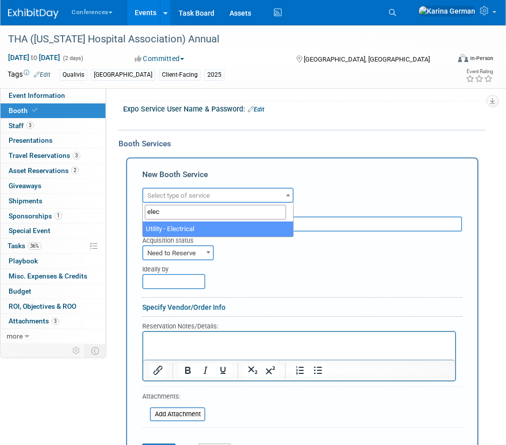
type input "elec"
select select "8"
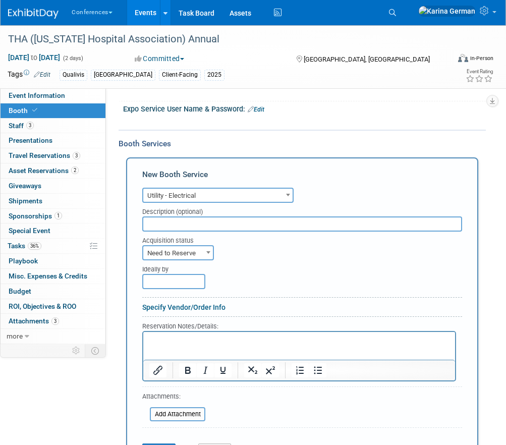
click at [175, 334] on html at bounding box center [299, 338] width 312 height 14
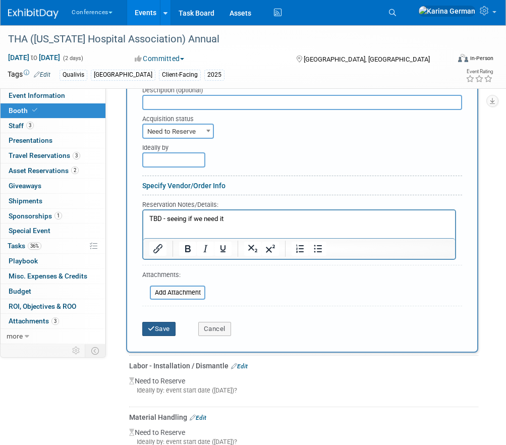
click at [165, 326] on button "Save" at bounding box center [158, 329] width 33 height 14
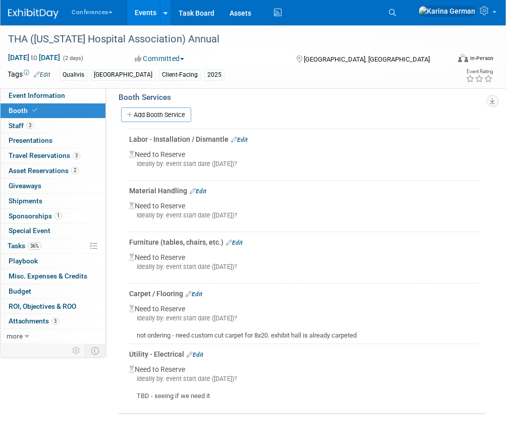
scroll to position [294, 0]
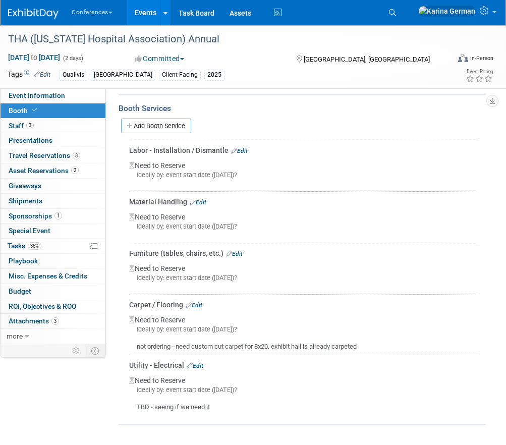
click at [194, 301] on link "Edit" at bounding box center [194, 304] width 17 height 7
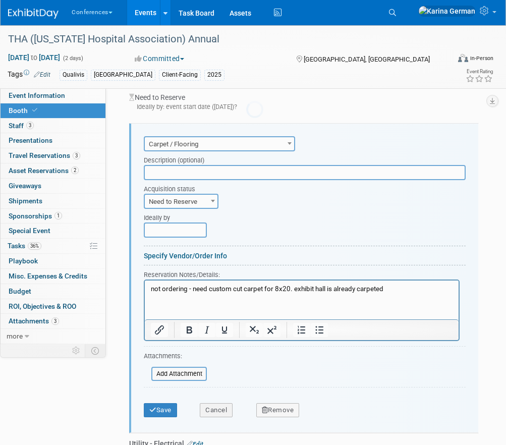
scroll to position [0, 0]
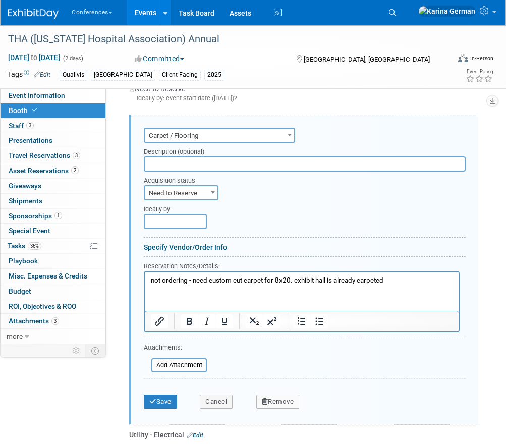
click at [288, 279] on p "not ordering - need custom cut carpet for 8x20. exhibit hall is already carpeted" at bounding box center [302, 280] width 302 height 10
click at [168, 399] on button "Save" at bounding box center [160, 401] width 33 height 14
